Goal: Navigation & Orientation: Find specific page/section

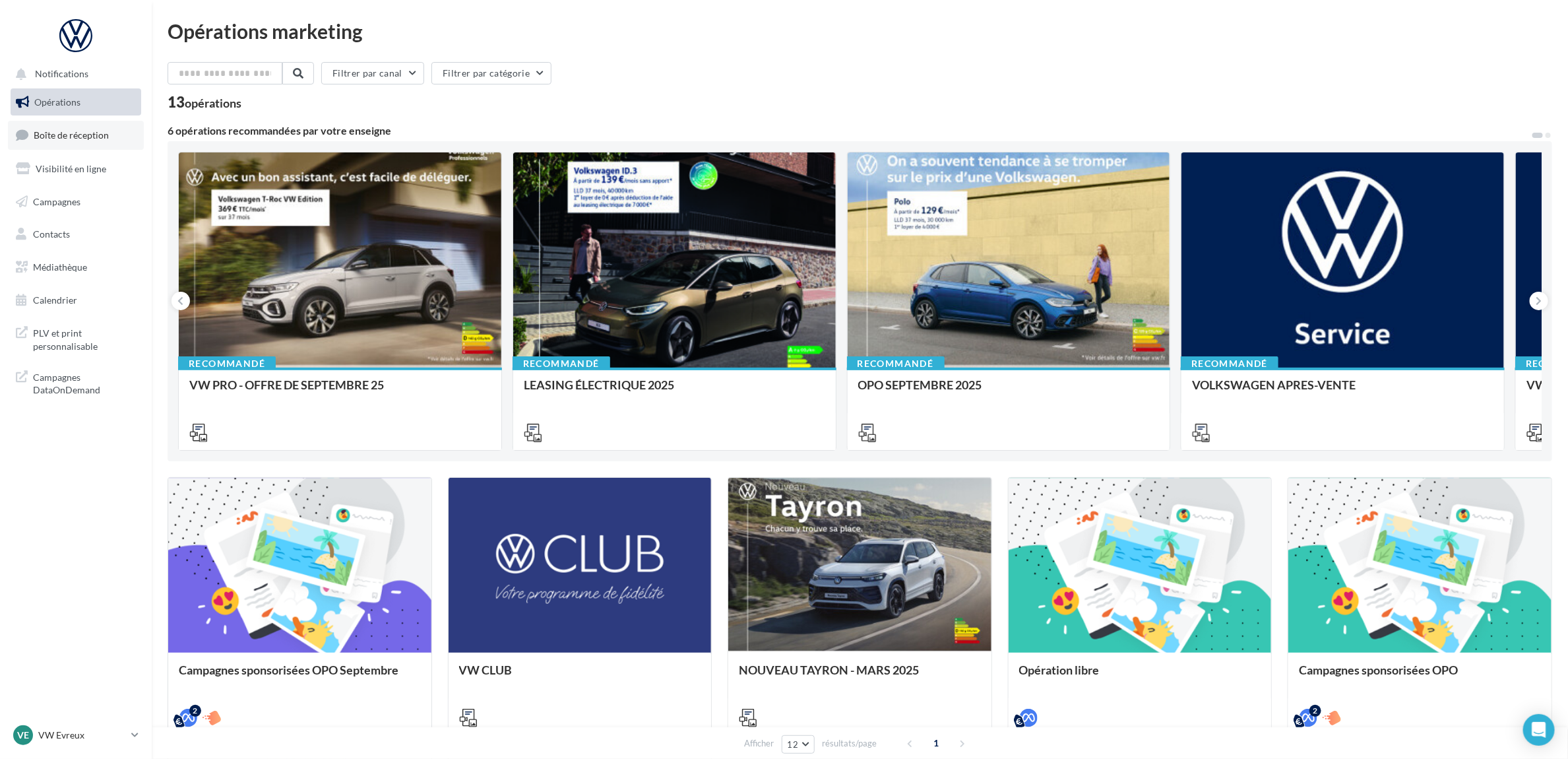
click at [84, 131] on span "Boîte de réception" at bounding box center [71, 135] width 75 height 12
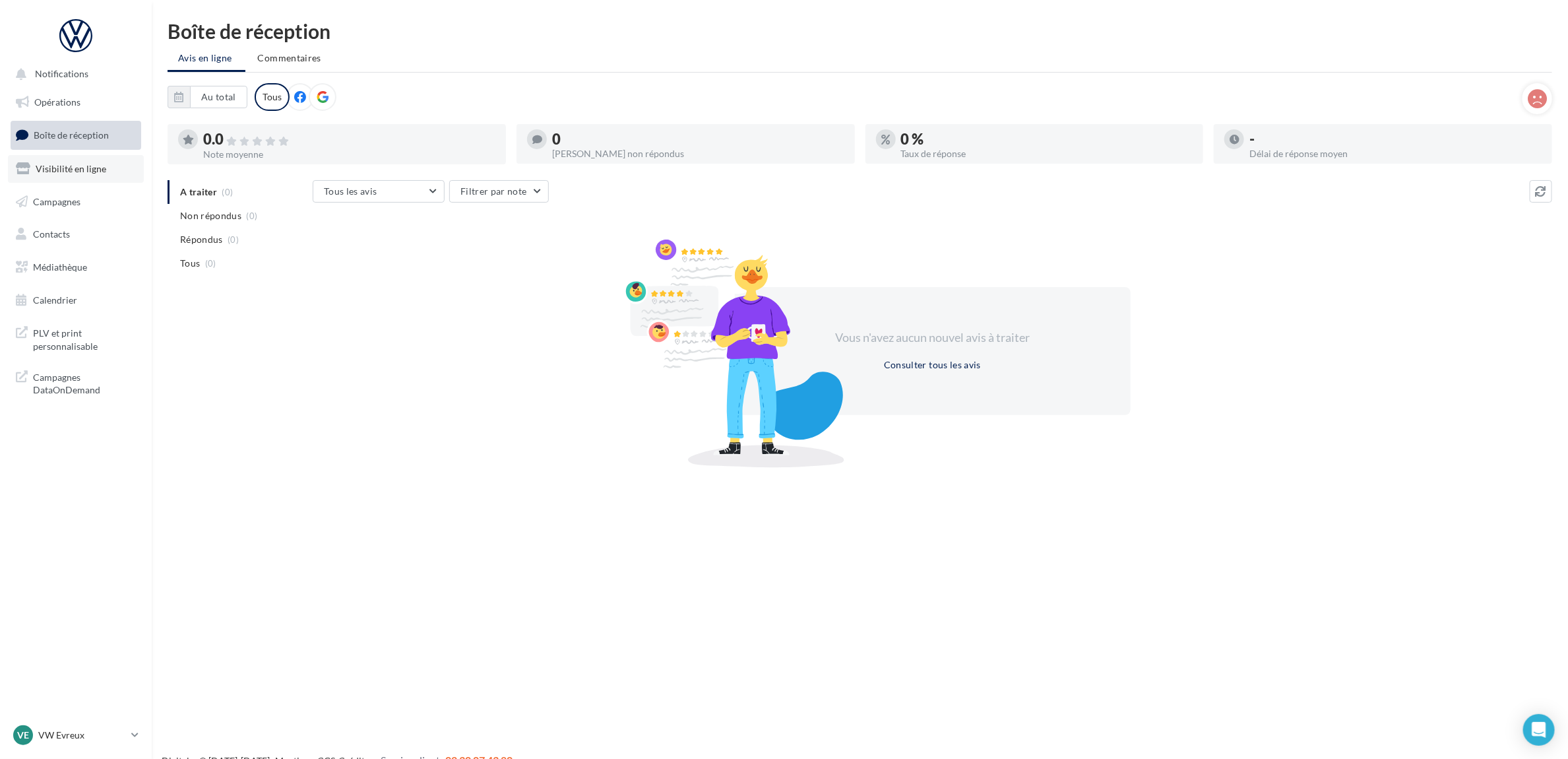
click at [93, 169] on span "Visibilité en ligne" at bounding box center [71, 168] width 71 height 12
click at [91, 684] on nav "Notifications Opérations Boîte de réception Visibilité en ligne Campagnes Conta…" at bounding box center [76, 379] width 152 height 759
click at [96, 724] on link "VE VW Evreux vw-evr-ver" at bounding box center [76, 735] width 130 height 25
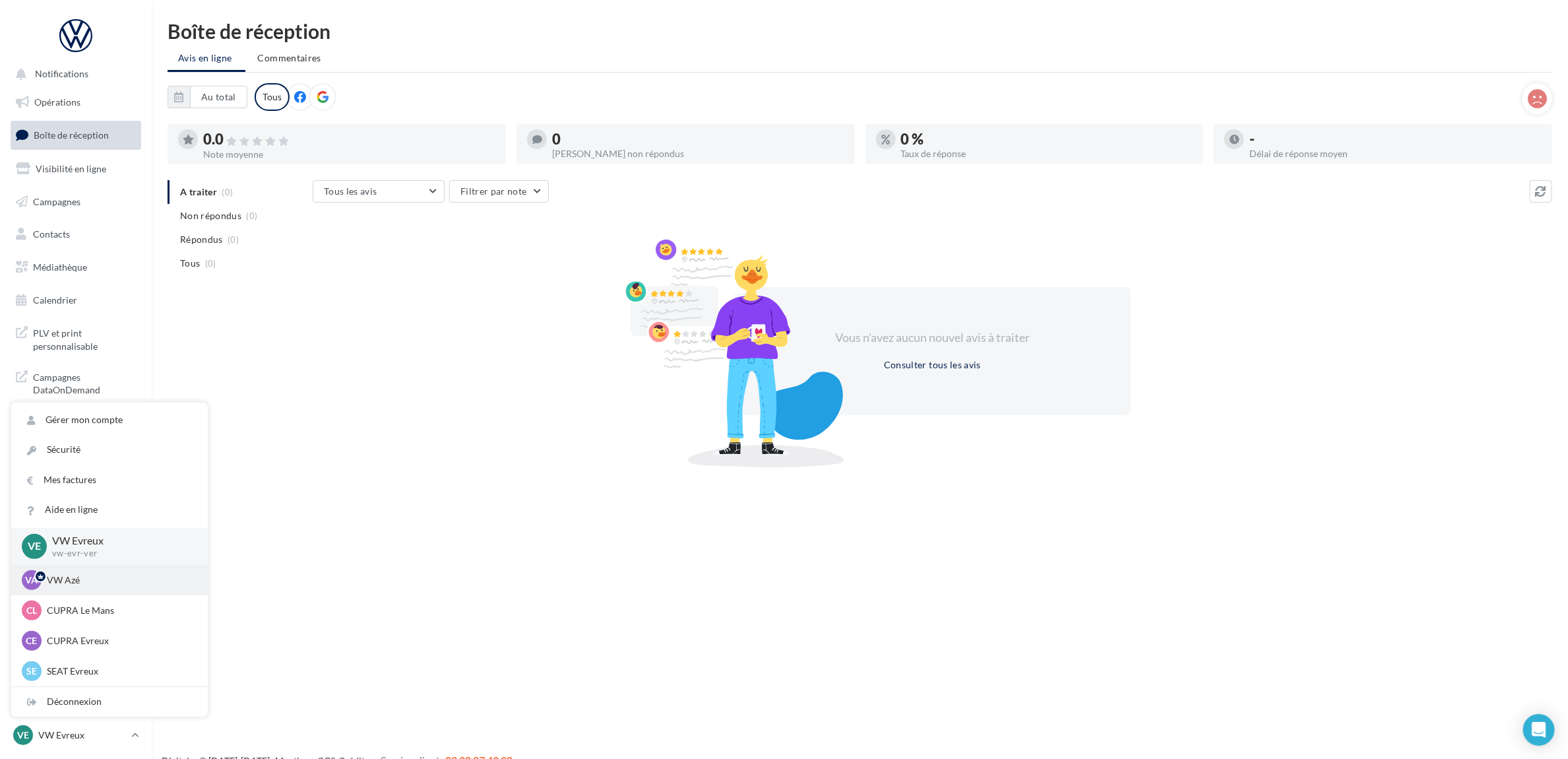
click at [84, 575] on p "VW Azé" at bounding box center [119, 579] width 145 height 13
